Goal: Navigation & Orientation: Find specific page/section

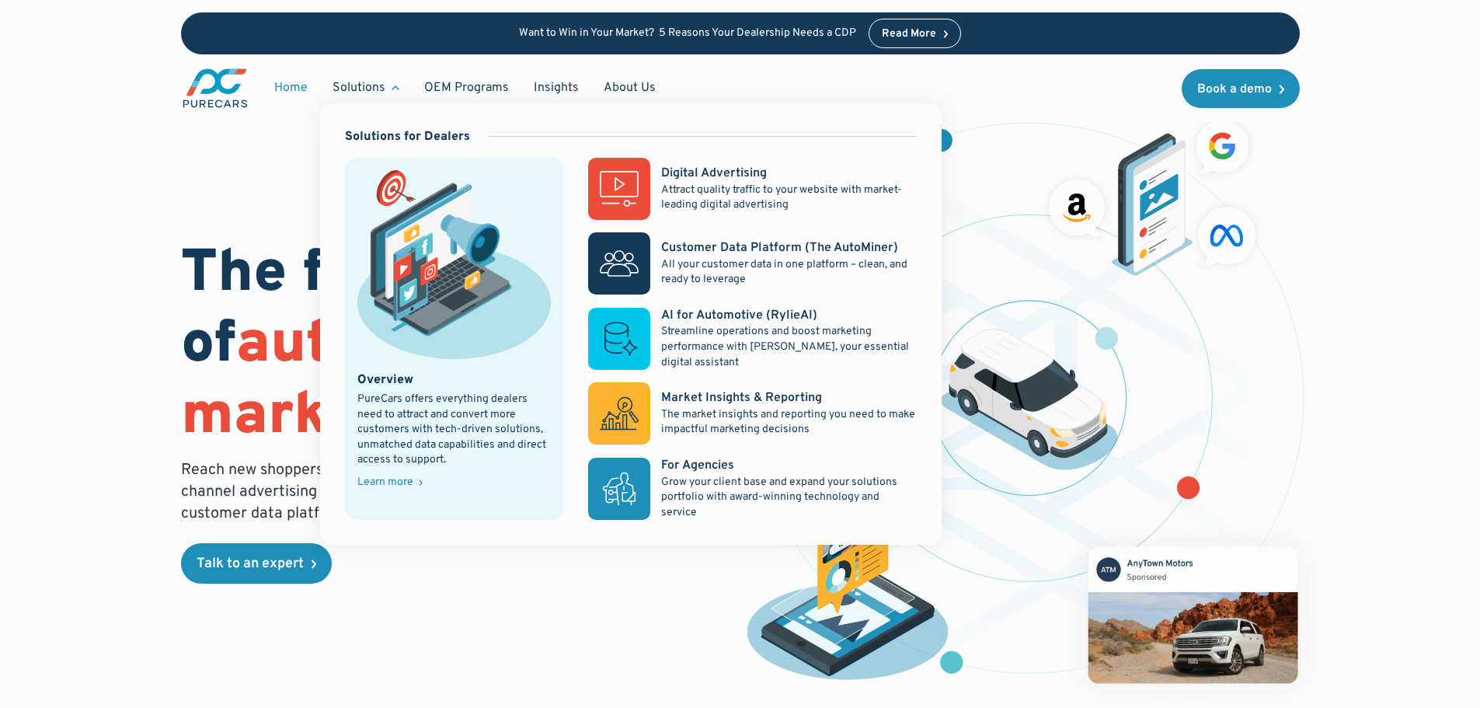
click at [354, 87] on div "Solutions" at bounding box center [358, 87] width 53 height 17
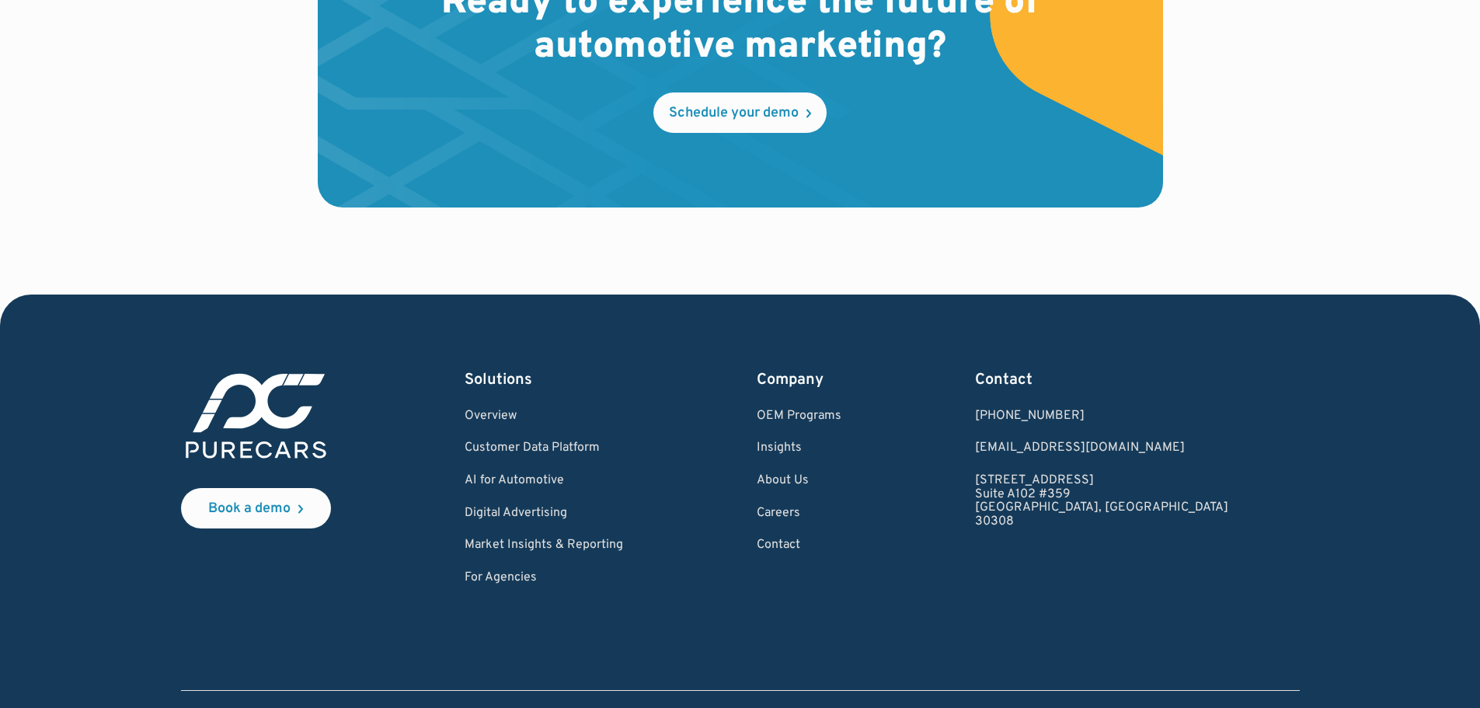
scroll to position [4604, 0]
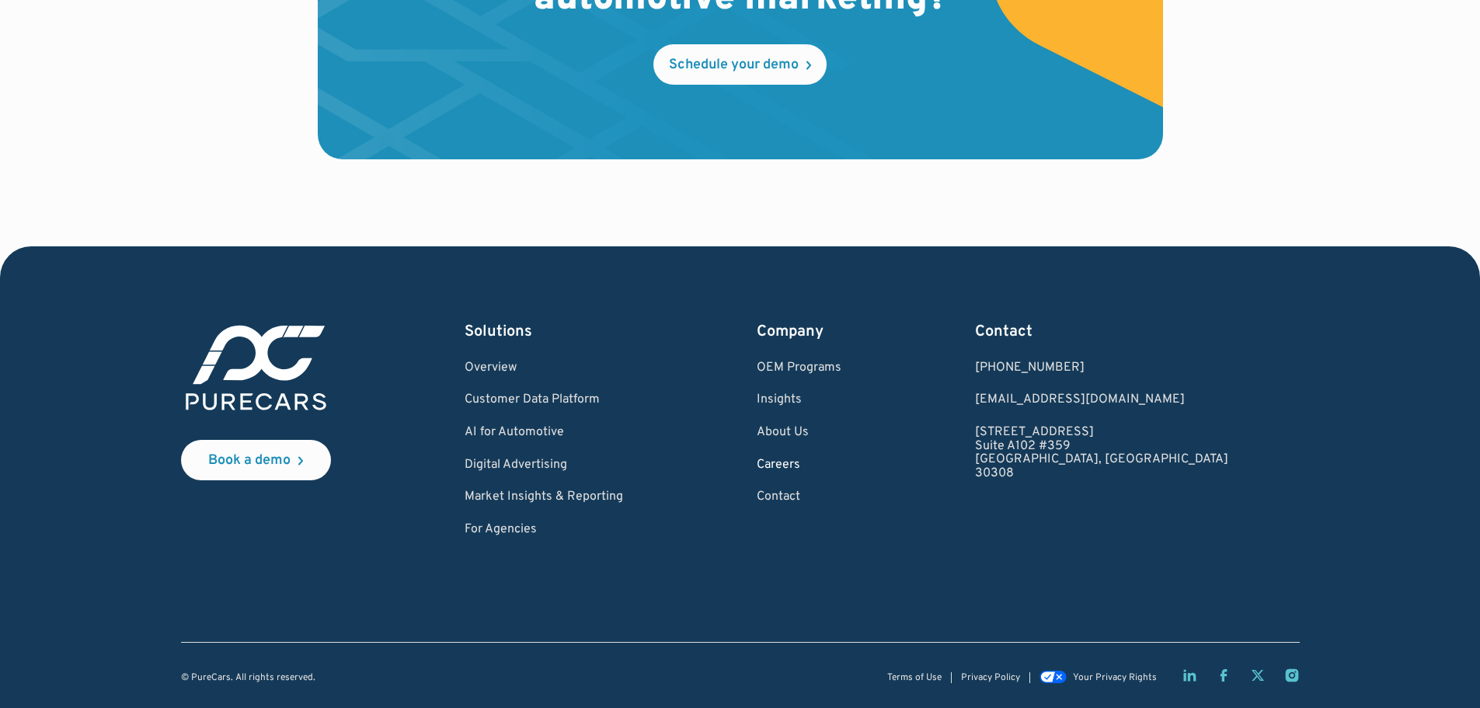
click at [841, 461] on link "Careers" at bounding box center [799, 465] width 85 height 14
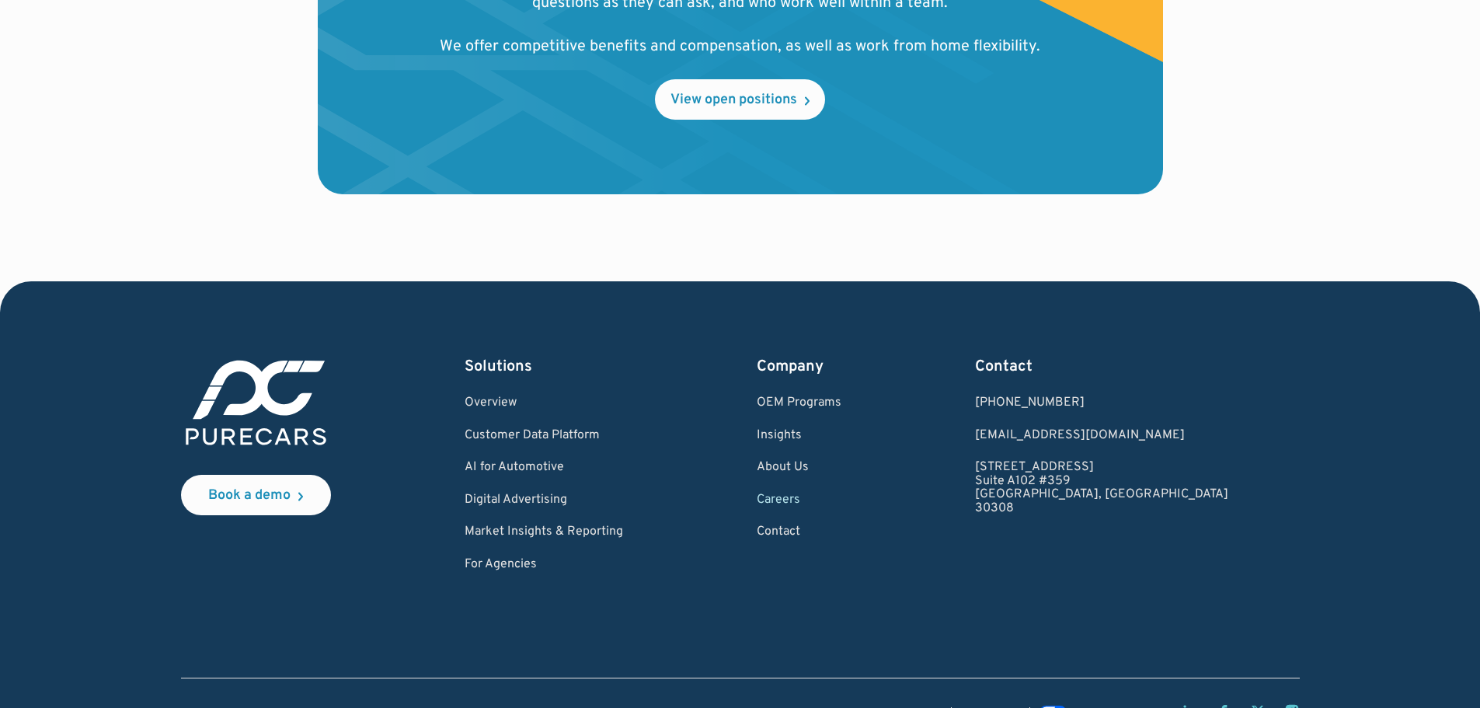
scroll to position [1787, 0]
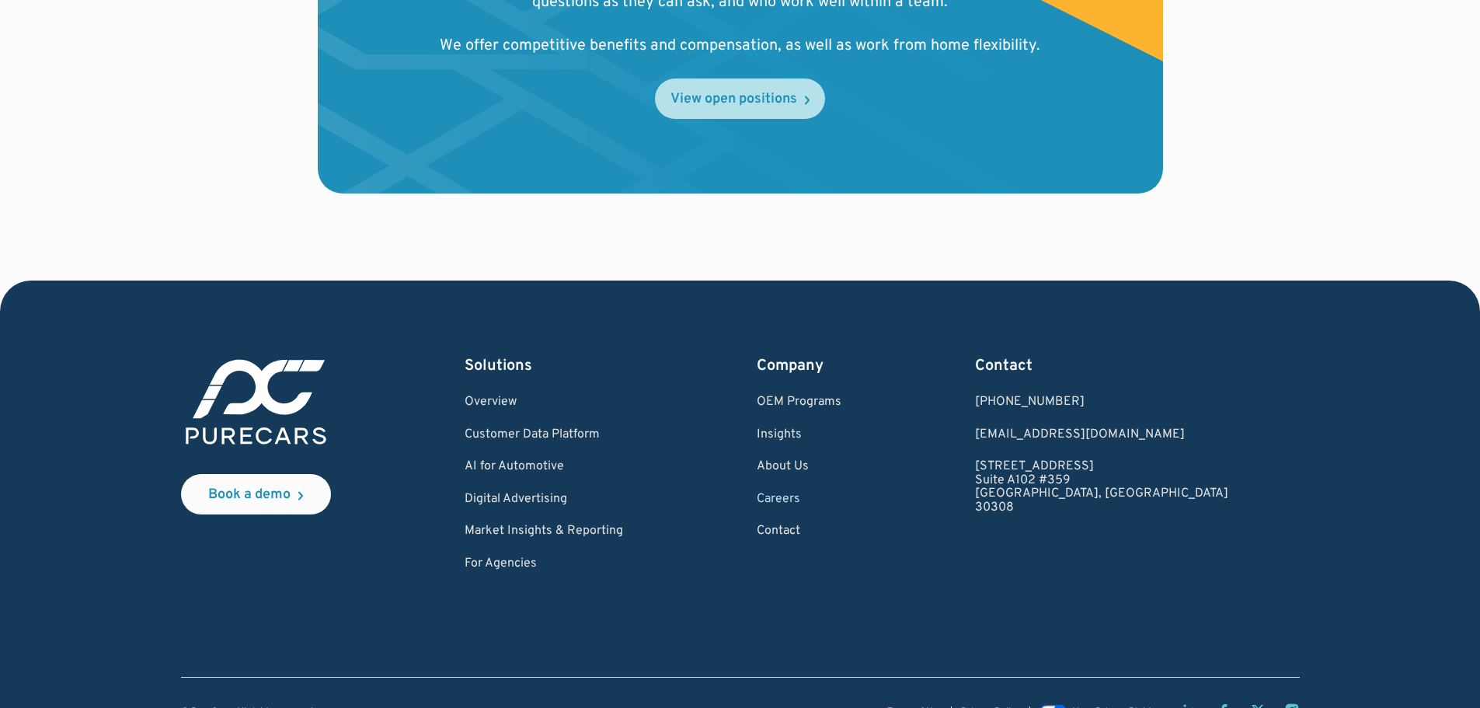
click at [772, 100] on div "View open positions" at bounding box center [733, 99] width 127 height 14
click at [1427, 124] on div "Join our team We want results-driven individuals who are focused on what they d…" at bounding box center [740, 47] width 1480 height 468
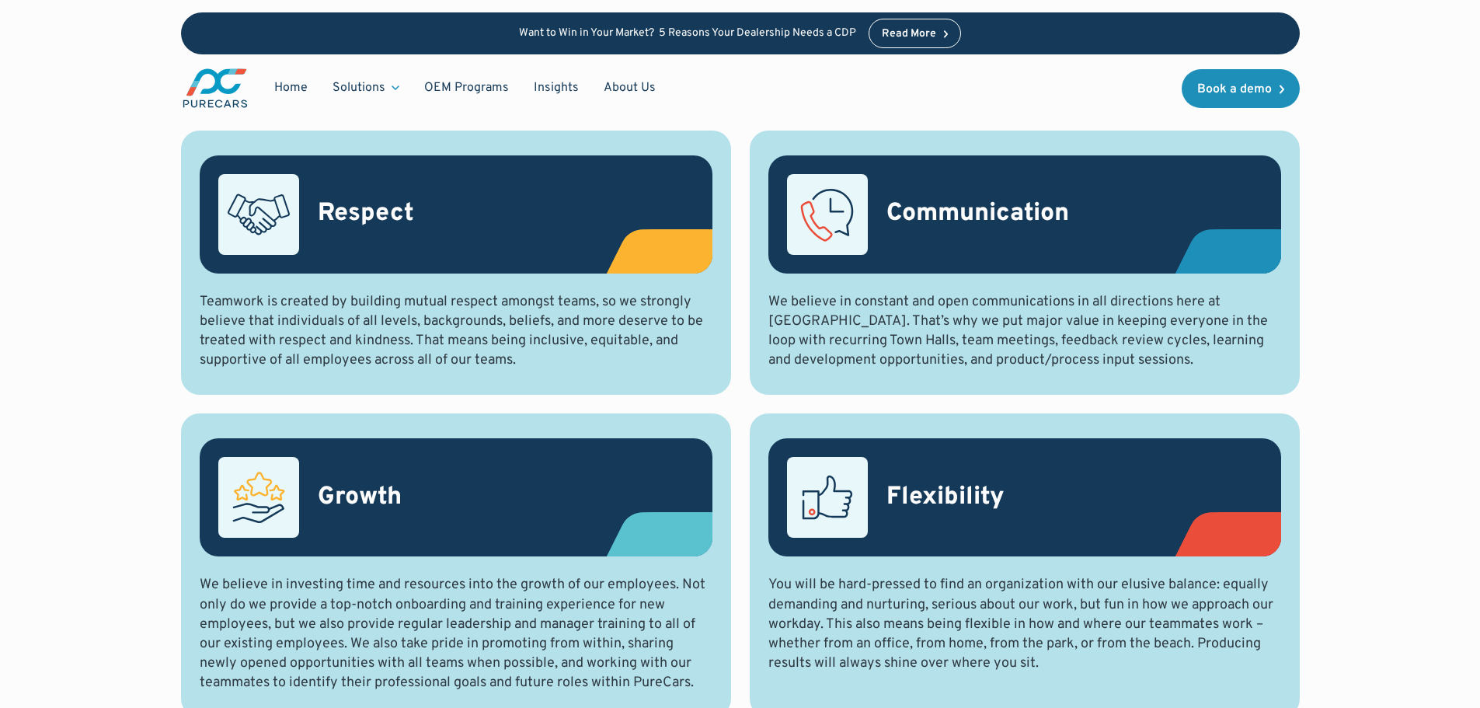
scroll to position [579, 0]
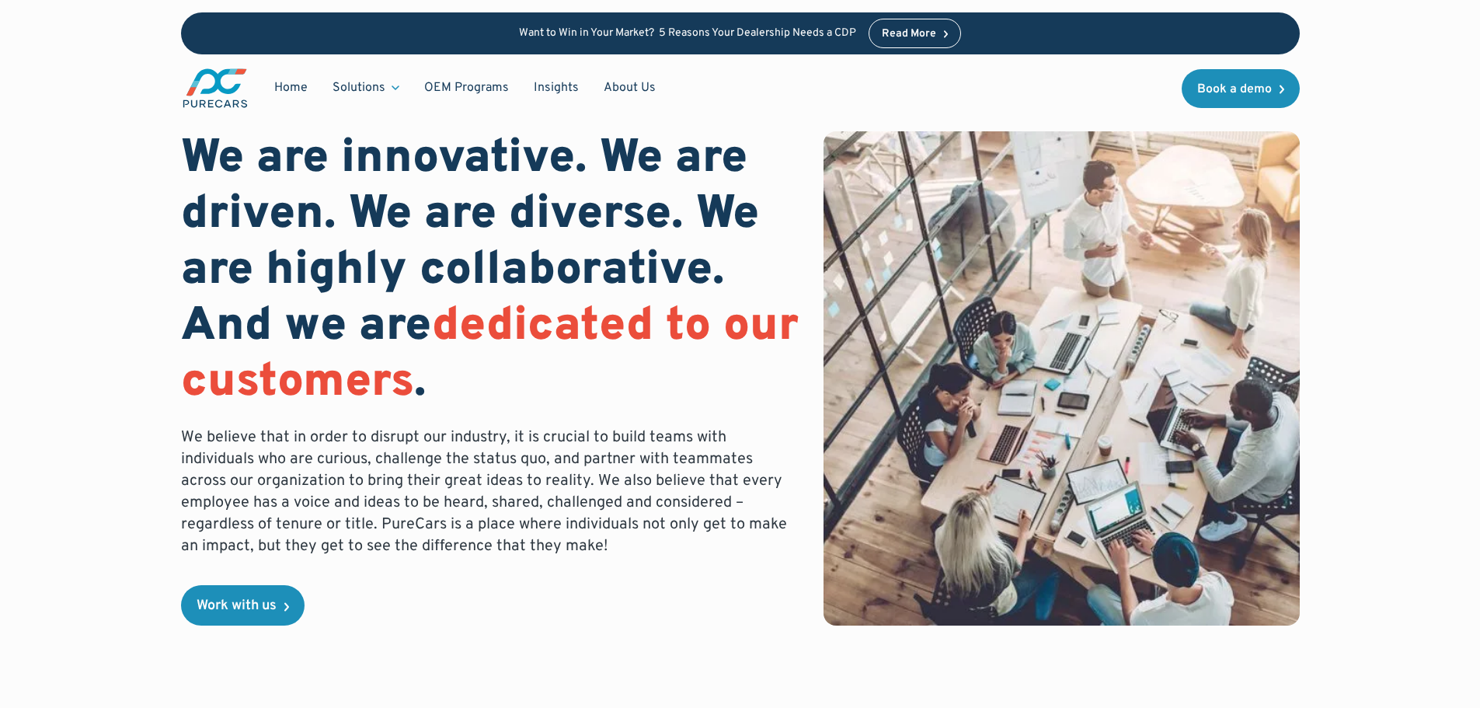
scroll to position [0, 0]
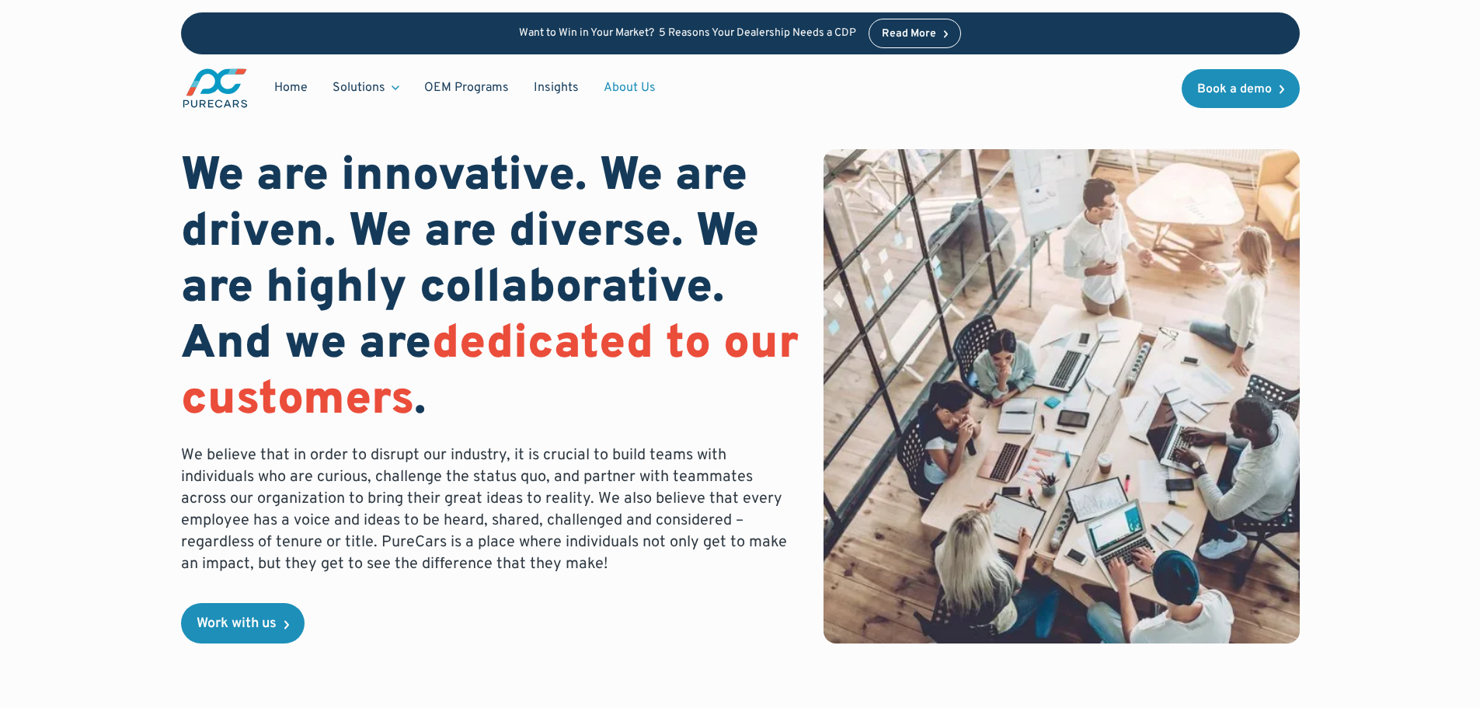
click at [618, 84] on link "About Us" at bounding box center [629, 88] width 77 height 30
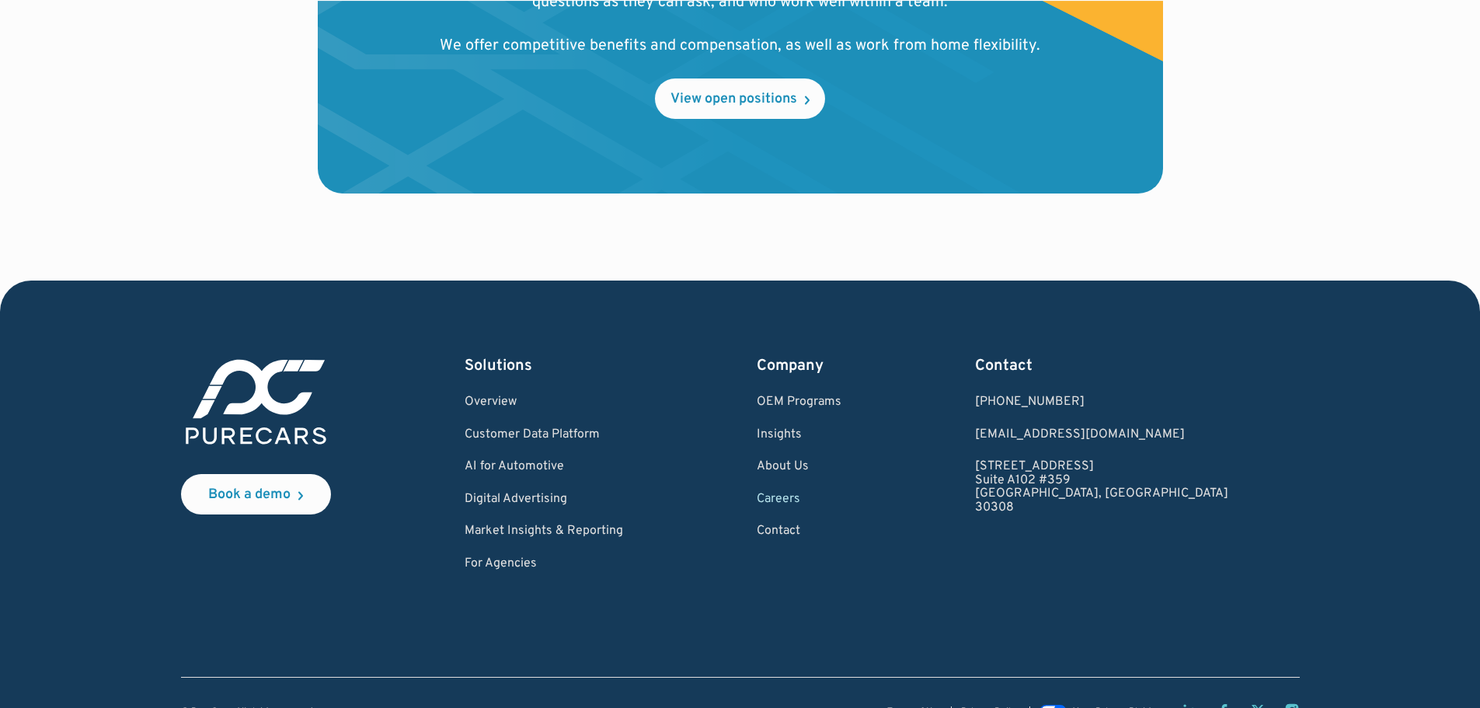
scroll to position [1822, 0]
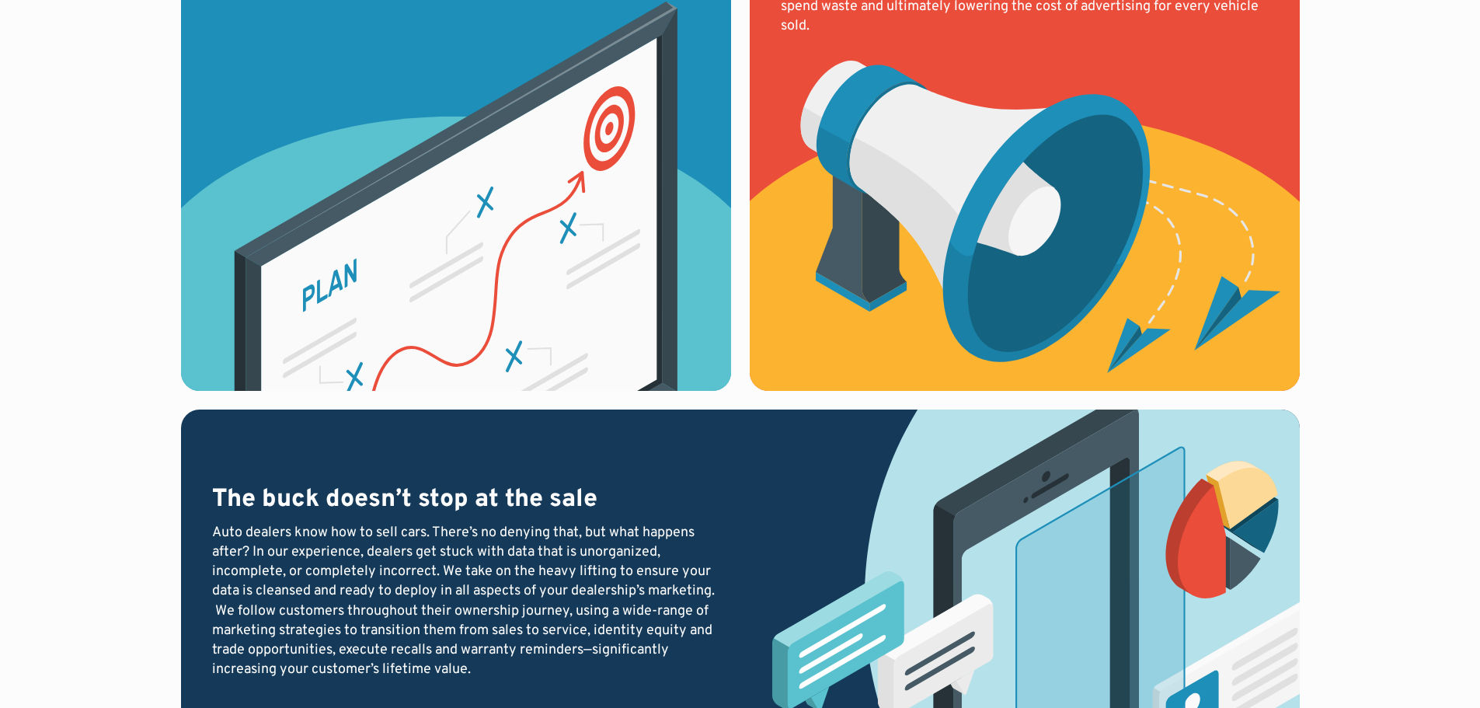
scroll to position [1942, 0]
